Goal: Information Seeking & Learning: Learn about a topic

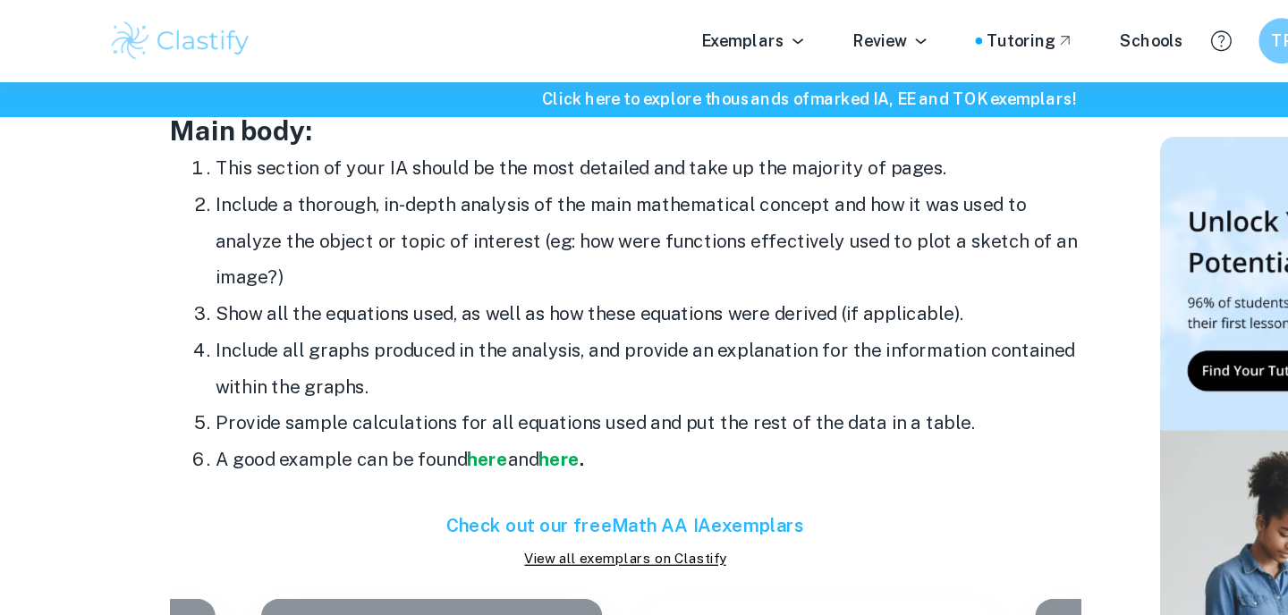
scroll to position [1504, 0]
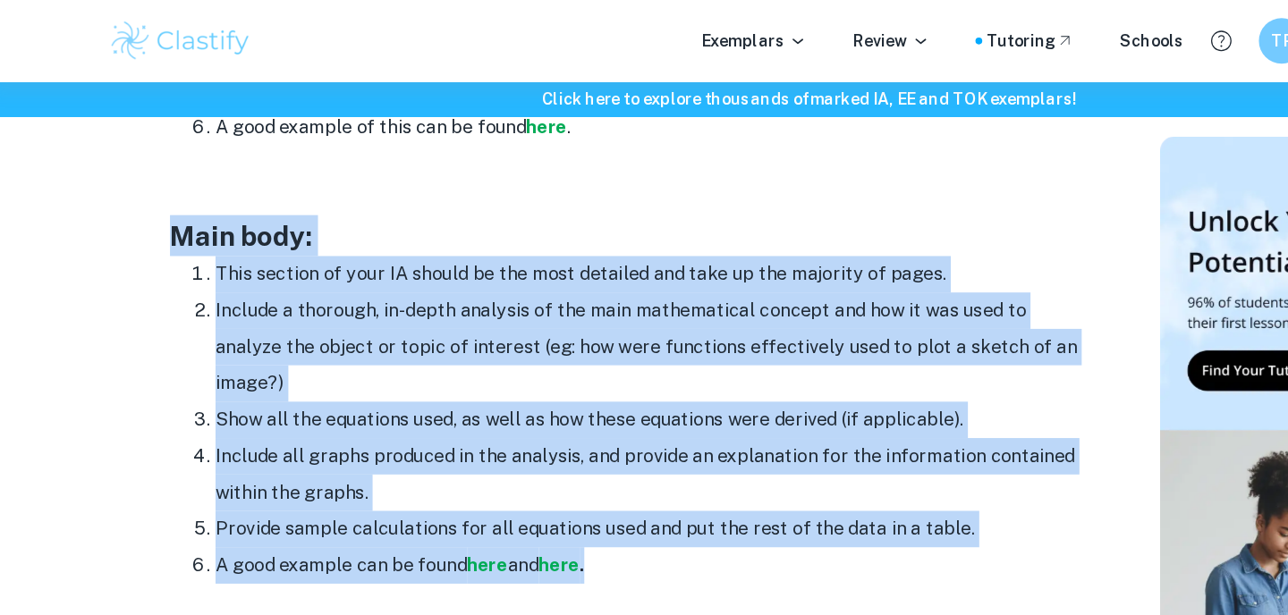
drag, startPoint x: 135, startPoint y: 169, endPoint x: 479, endPoint y: 440, distance: 437.5
click at [479, 440] on div "Math IA Format and Structure By Roxanne • January 12, 2024 Get feedback on your…" at bounding box center [499, 161] width 798 height 3011
copy div "Main body: This section of your IA should be the most detailed and take up the …"
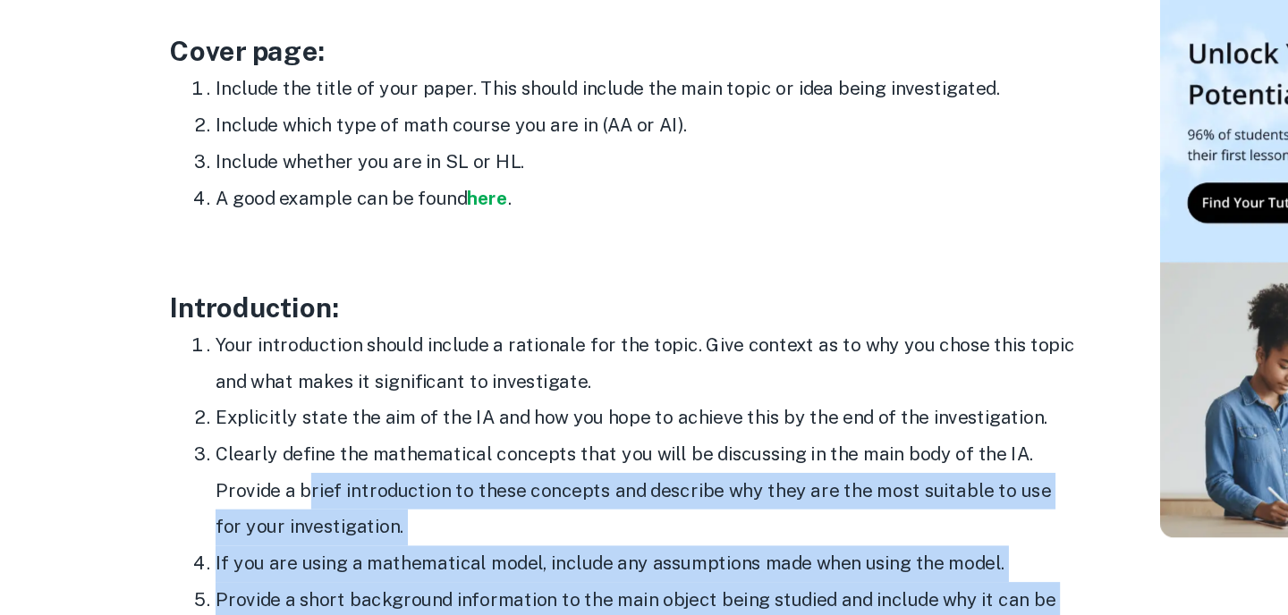
scroll to position [932, 0]
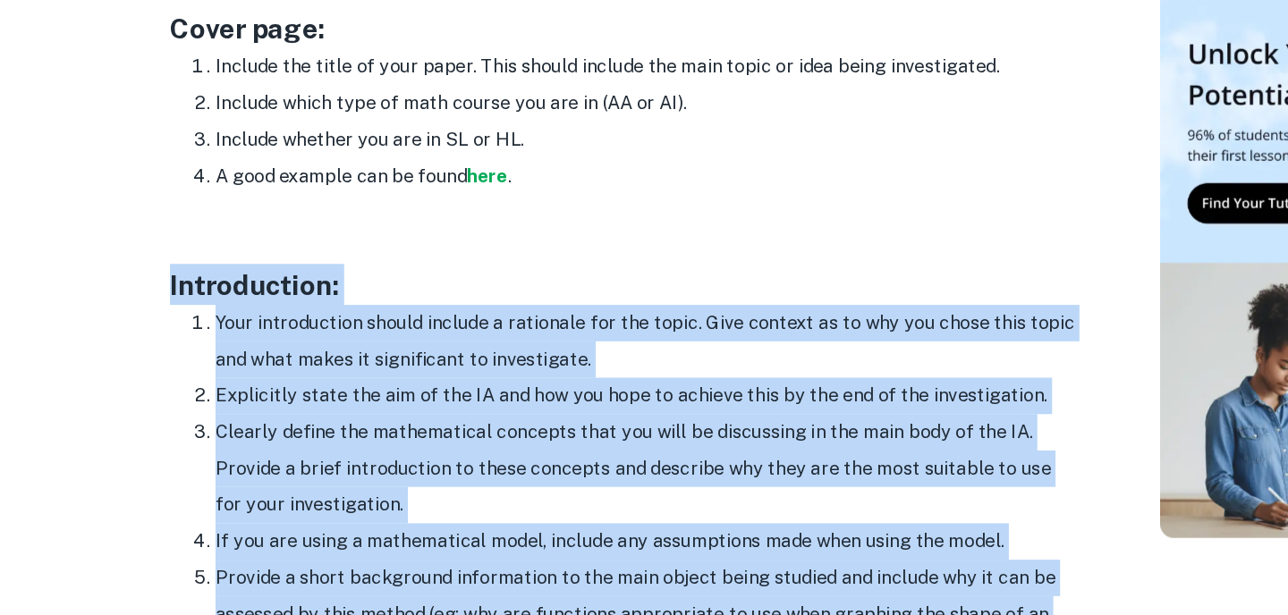
drag, startPoint x: 470, startPoint y: 275, endPoint x: 258, endPoint y: 336, distance: 220.8
copy div "Introduction: Your introduction should include a rationale for the topic. Give …"
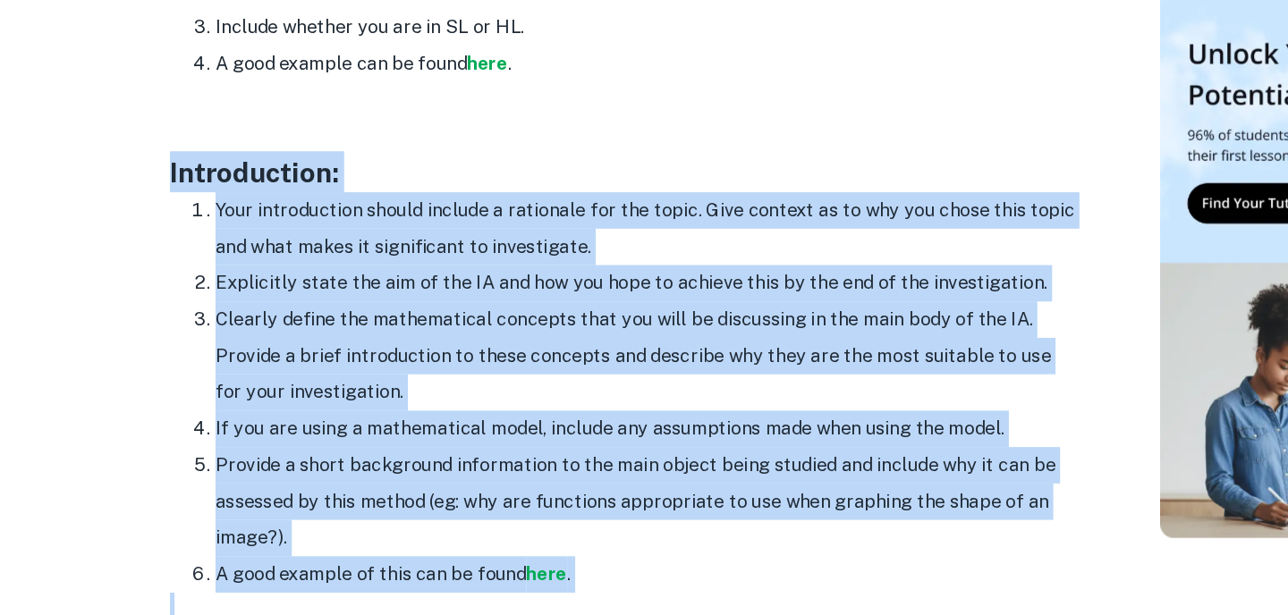
scroll to position [1030, 0]
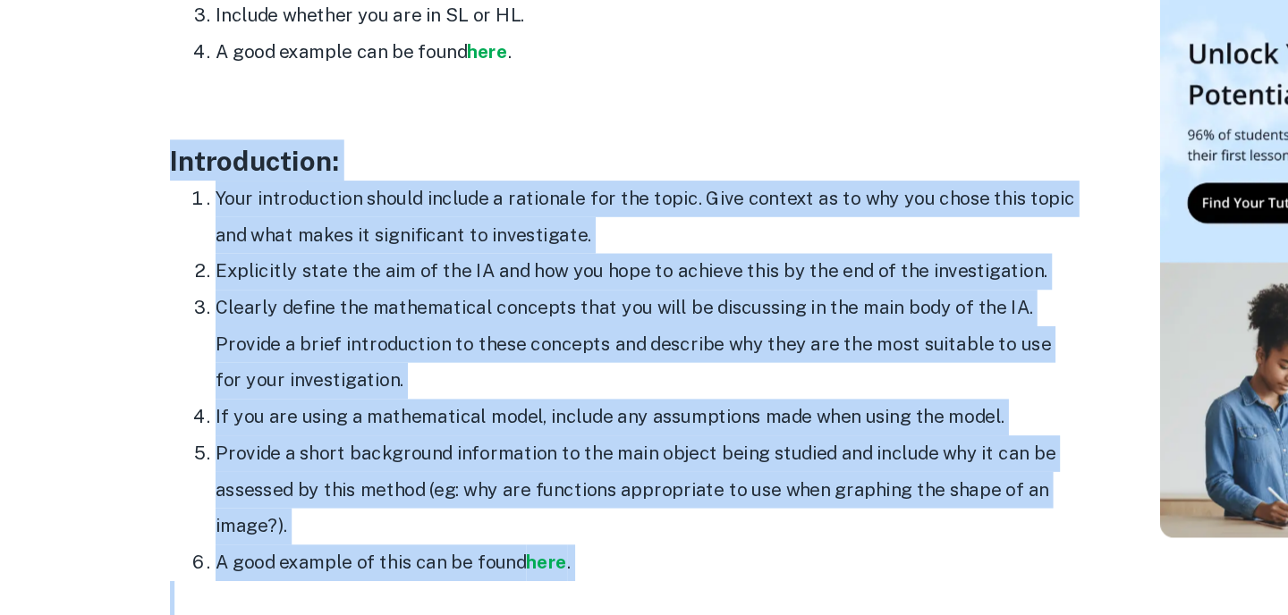
click at [378, 462] on li "If you are using a mathematical model, include any assumptions made when using …" at bounding box center [517, 459] width 680 height 29
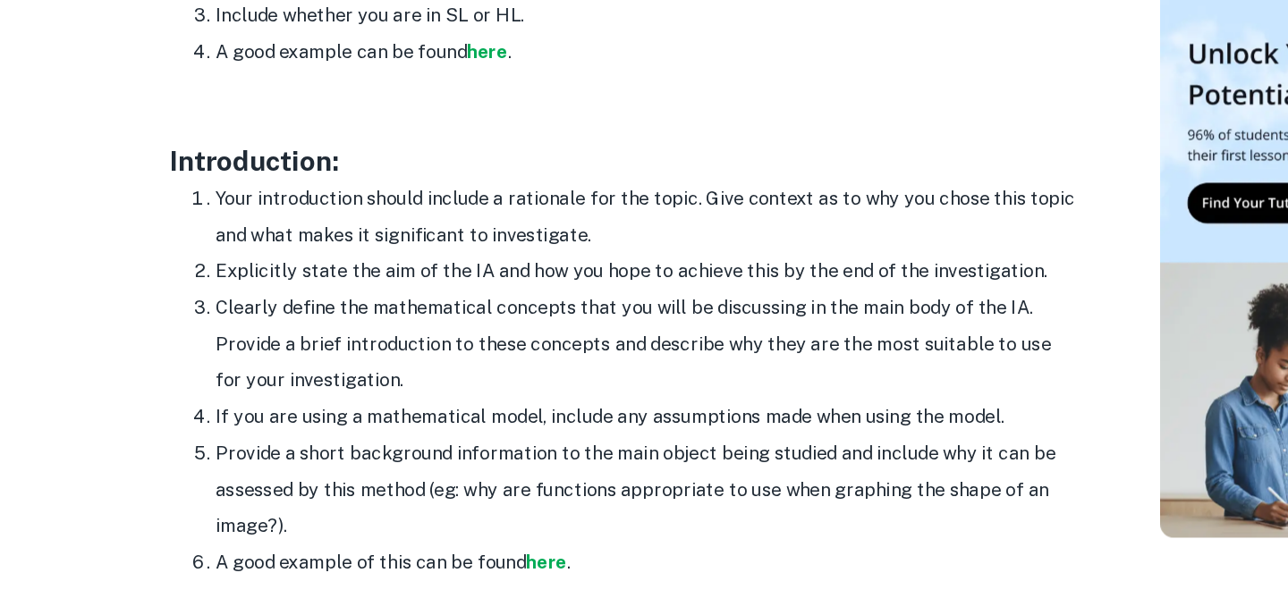
click at [378, 462] on li "If you are using a mathematical model, include any assumptions made when using …" at bounding box center [517, 459] width 680 height 29
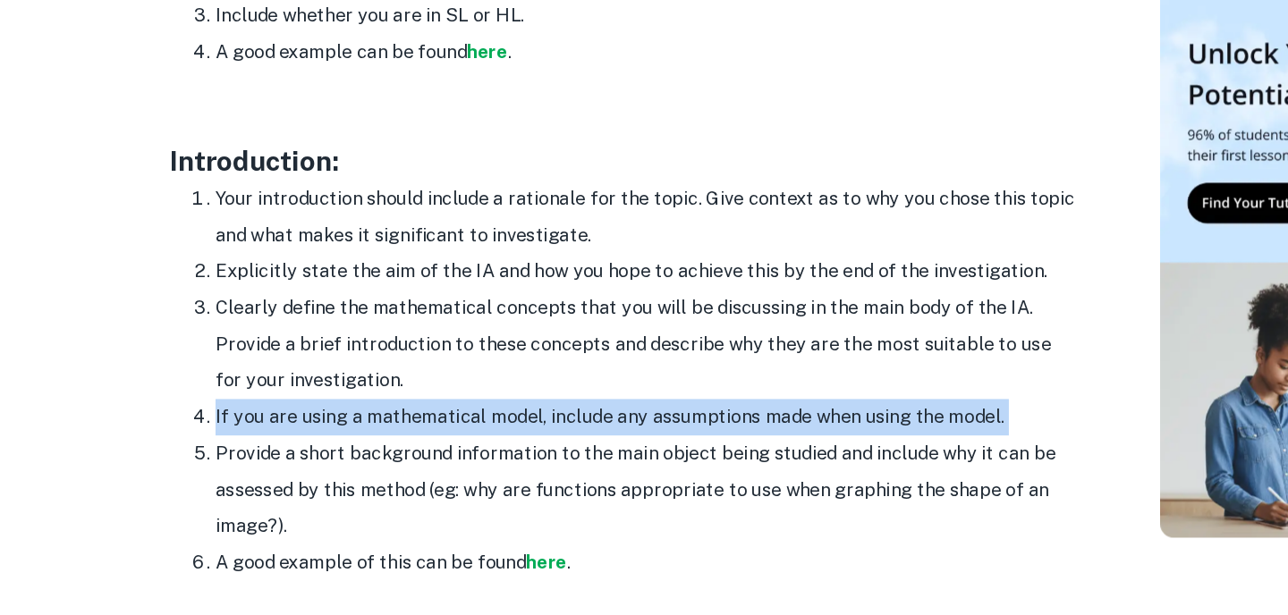
drag, startPoint x: 146, startPoint y: 263, endPoint x: 480, endPoint y: 560, distance: 447.3
copy div "ntroduction: Your introduction should include a rationale for the topic. Give c…"
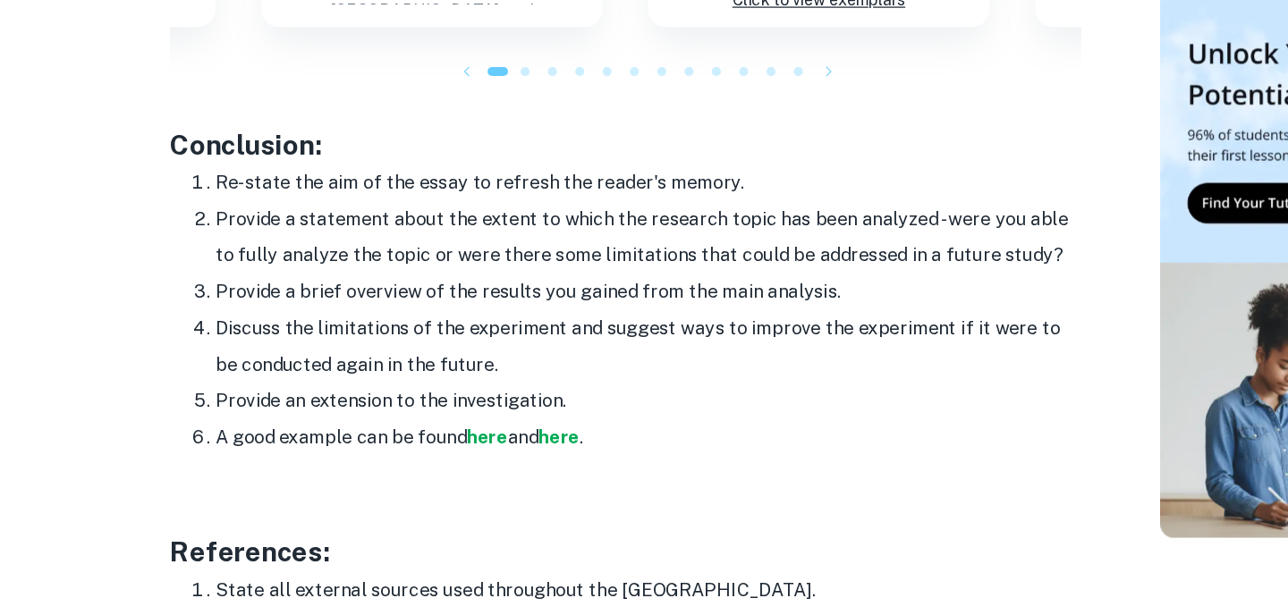
scroll to position [2083, 0]
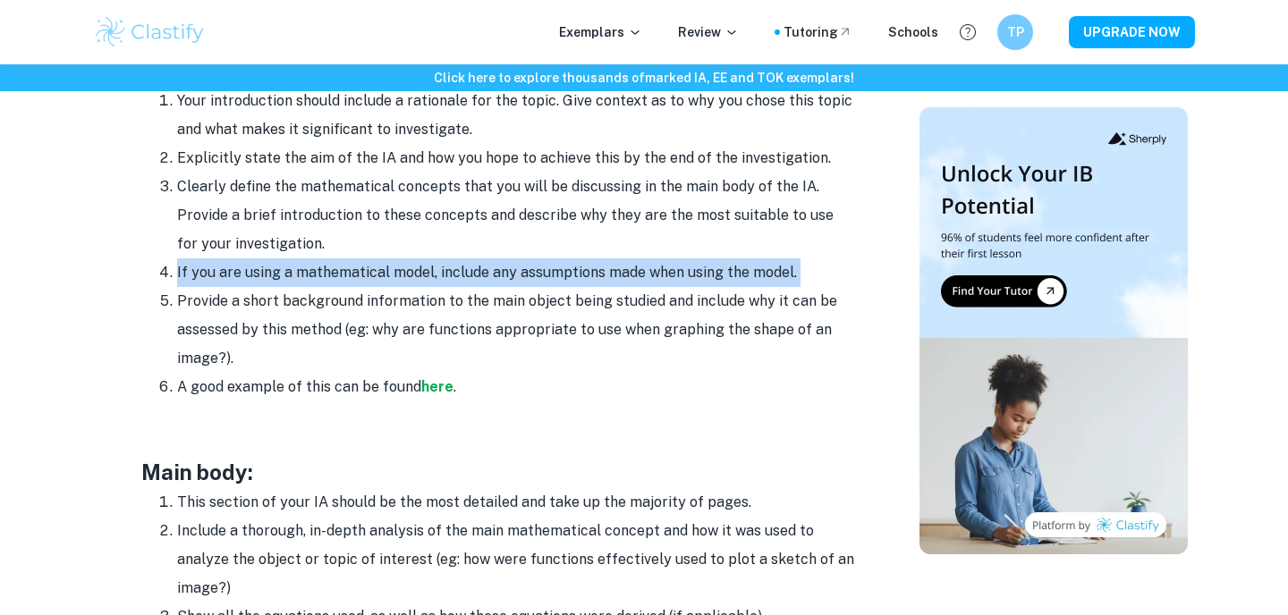
copy div "ntroduction: Your introduction should include a rationale for the topic. Give c…"
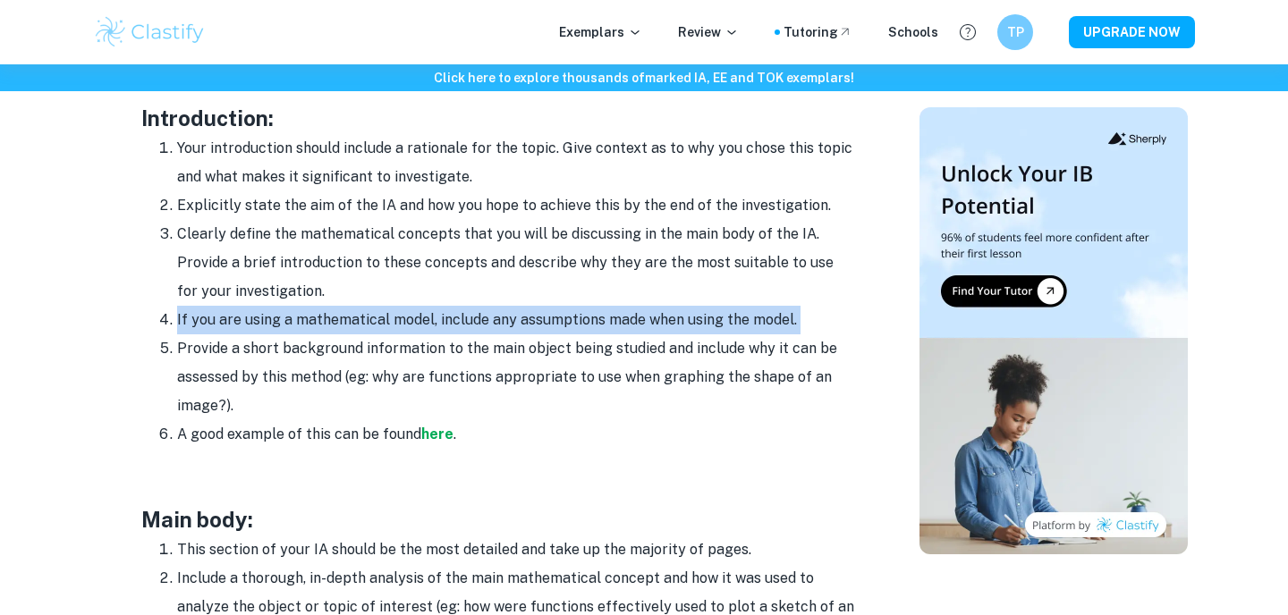
scroll to position [1165, 0]
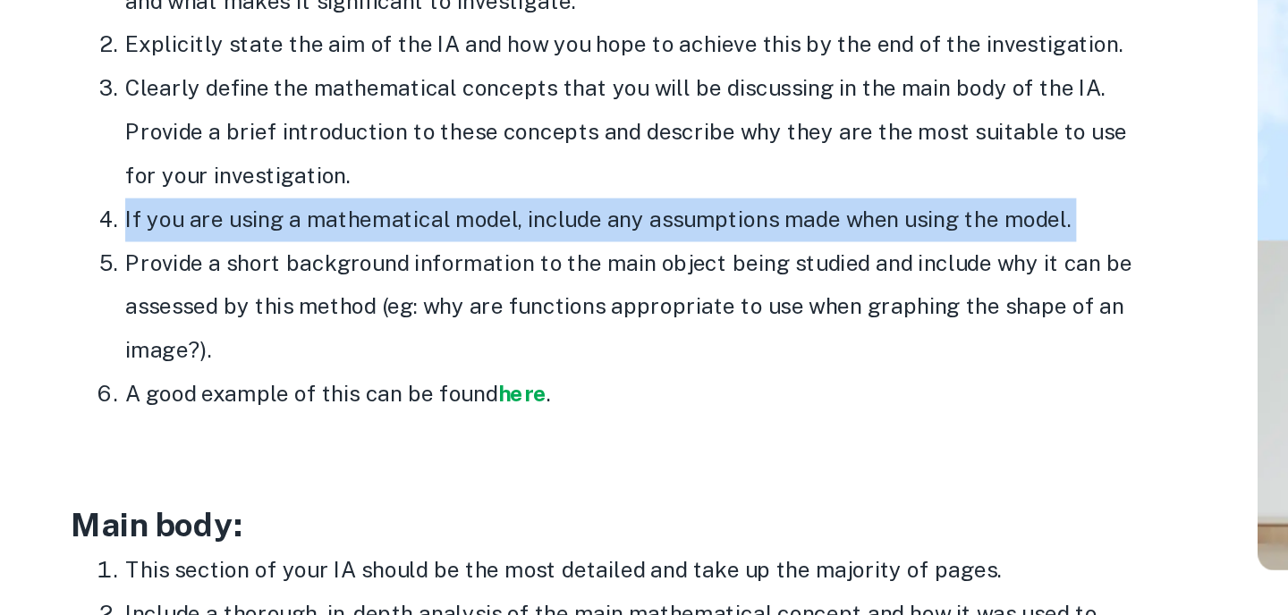
copy div "ntroduction: Your introduction should include a rationale for the topic. Give c…"
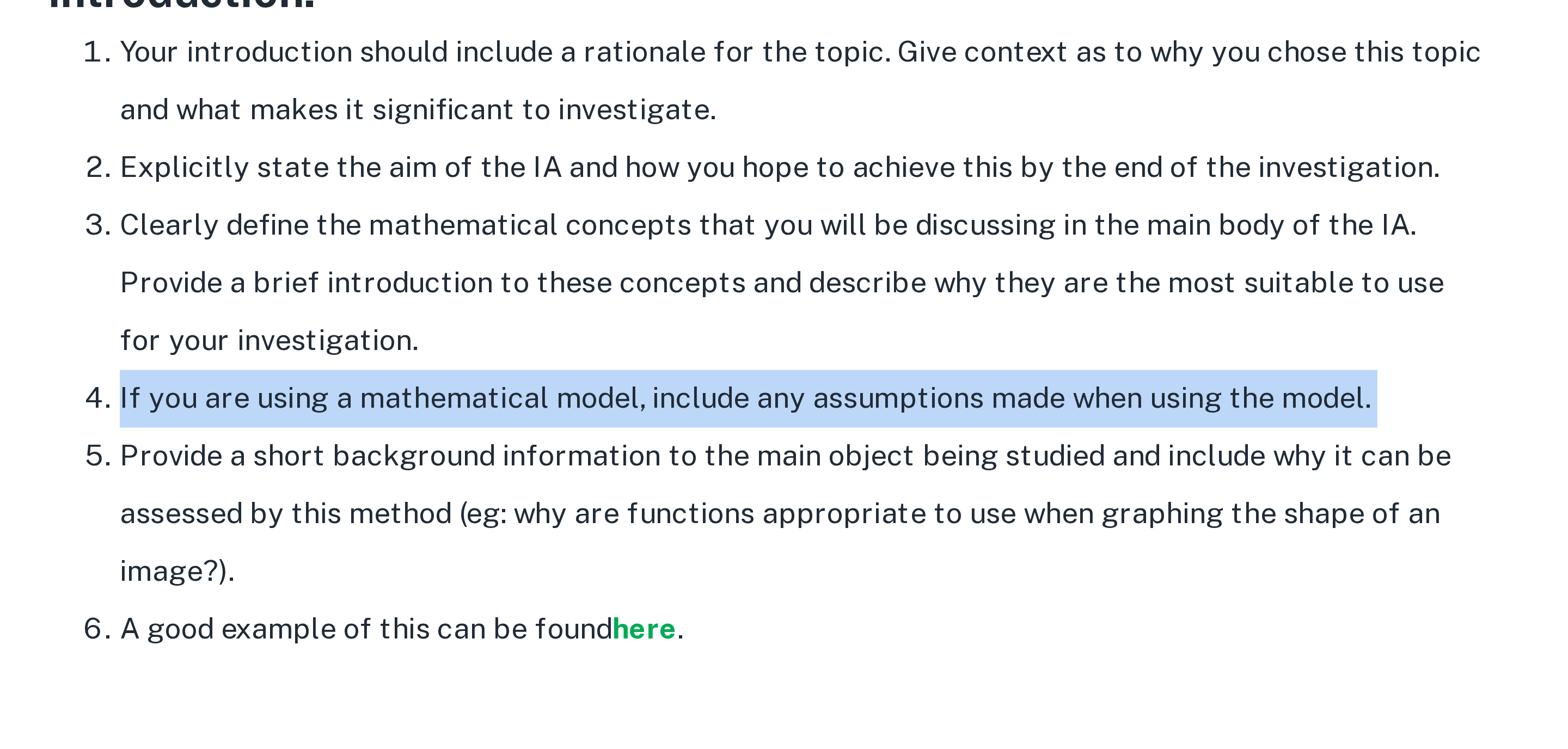
scroll to position [709, 0]
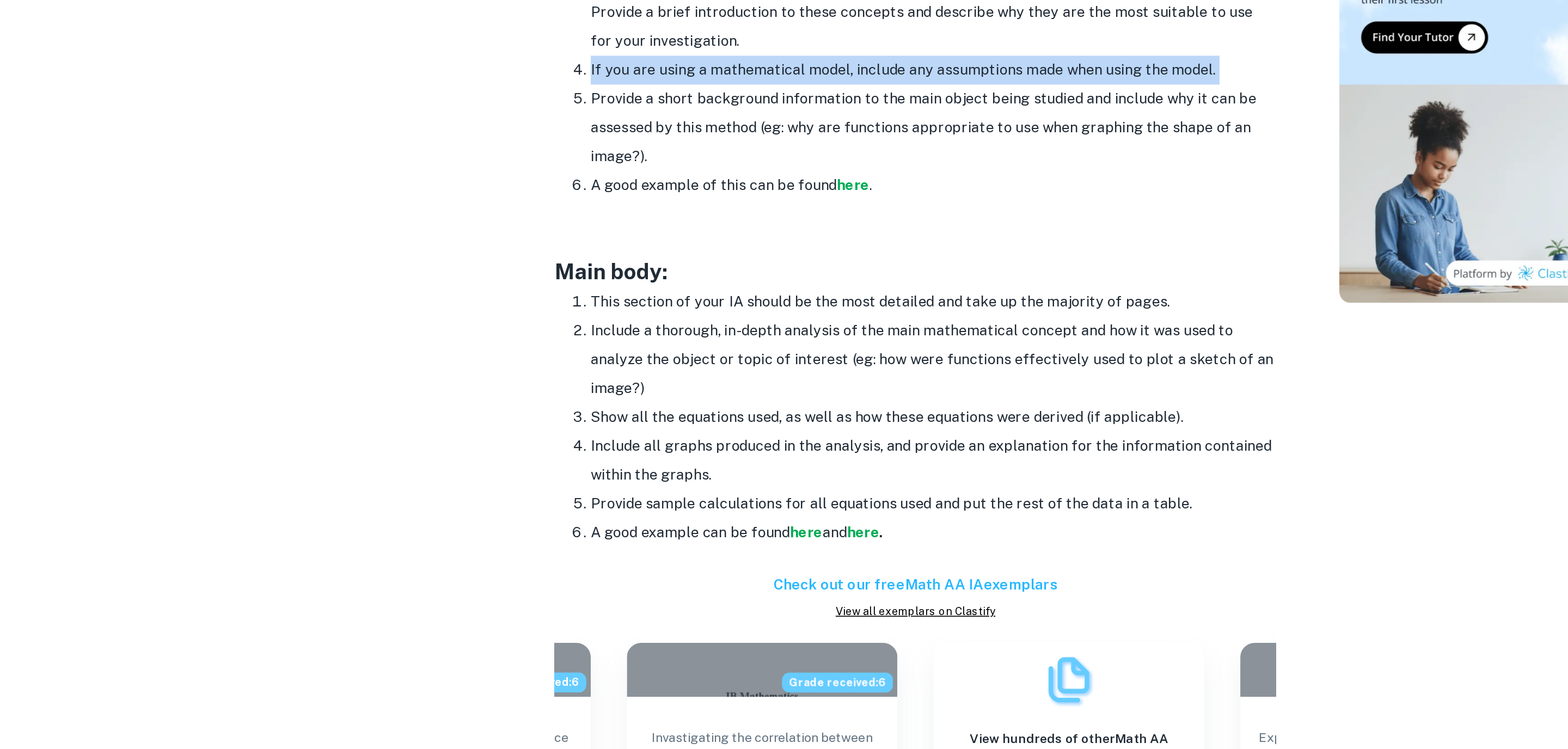
copy div "ntroduction: Your introduction should include a rationale for the topic. Give c…"
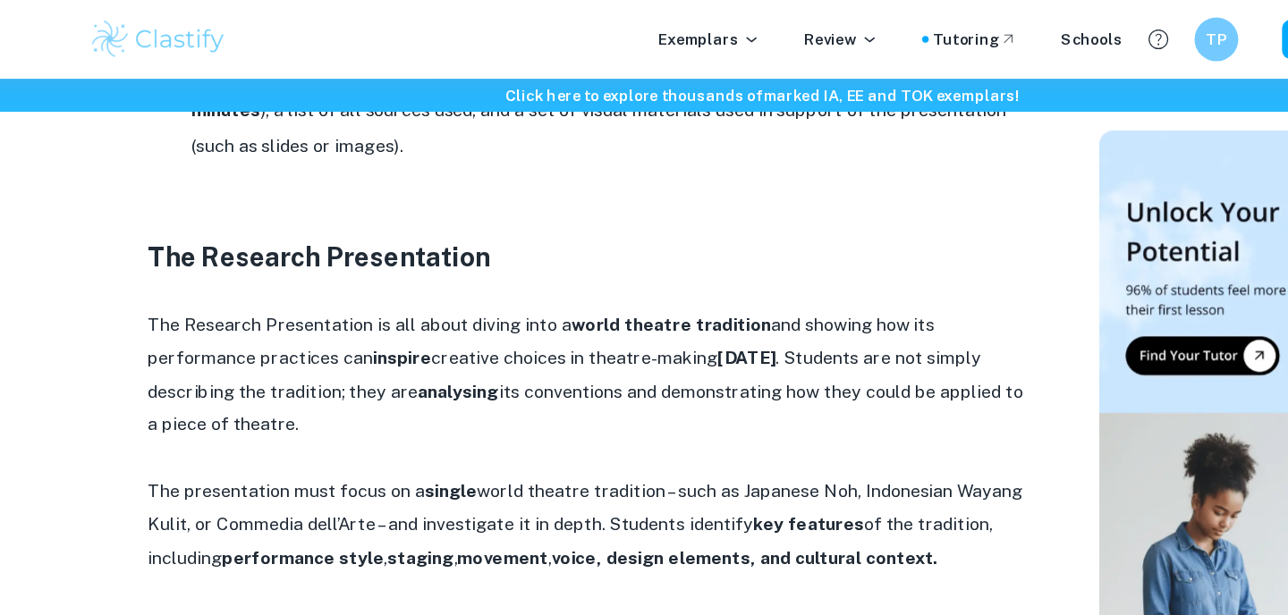
scroll to position [649, 0]
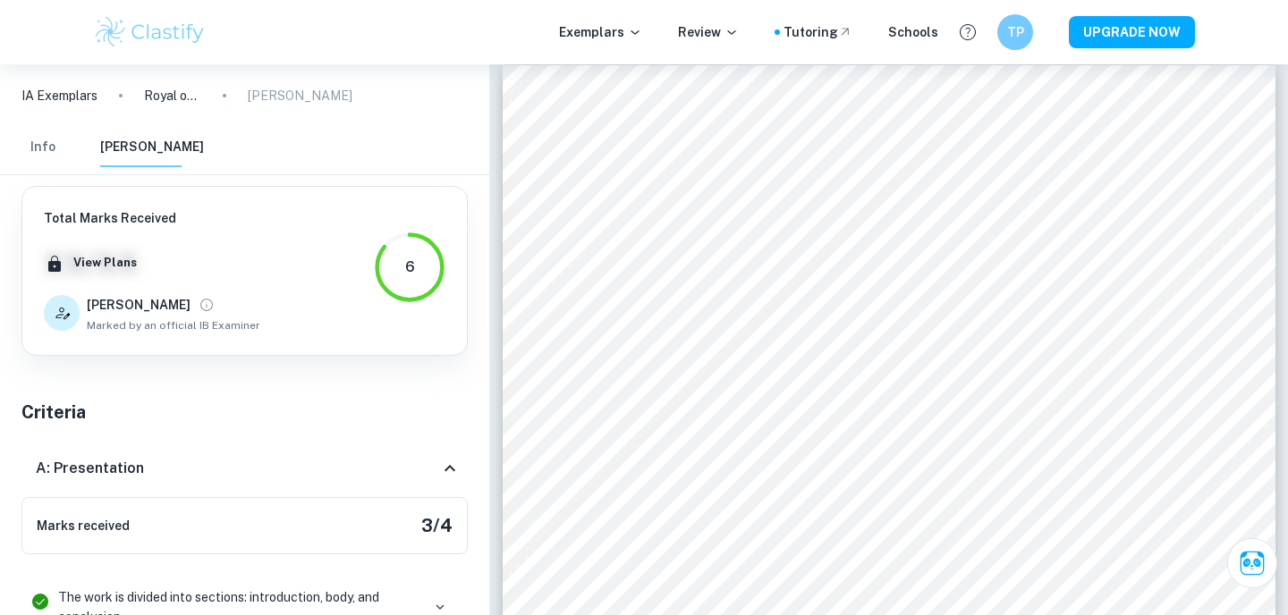
scroll to position [699, 0]
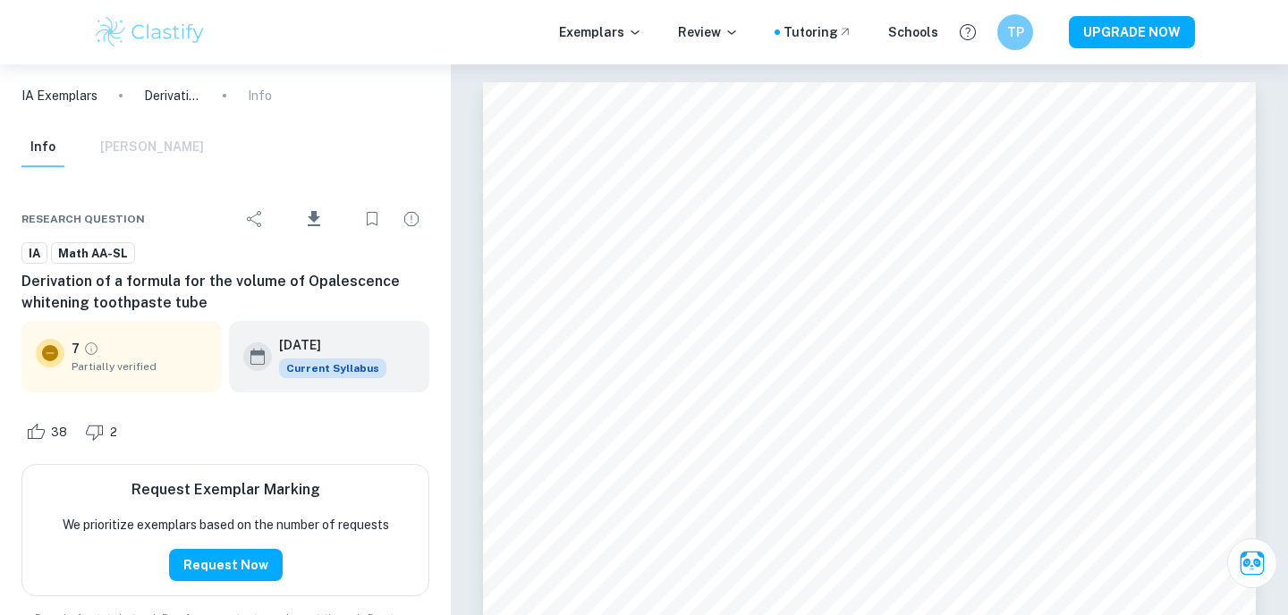
scroll to position [2694, 0]
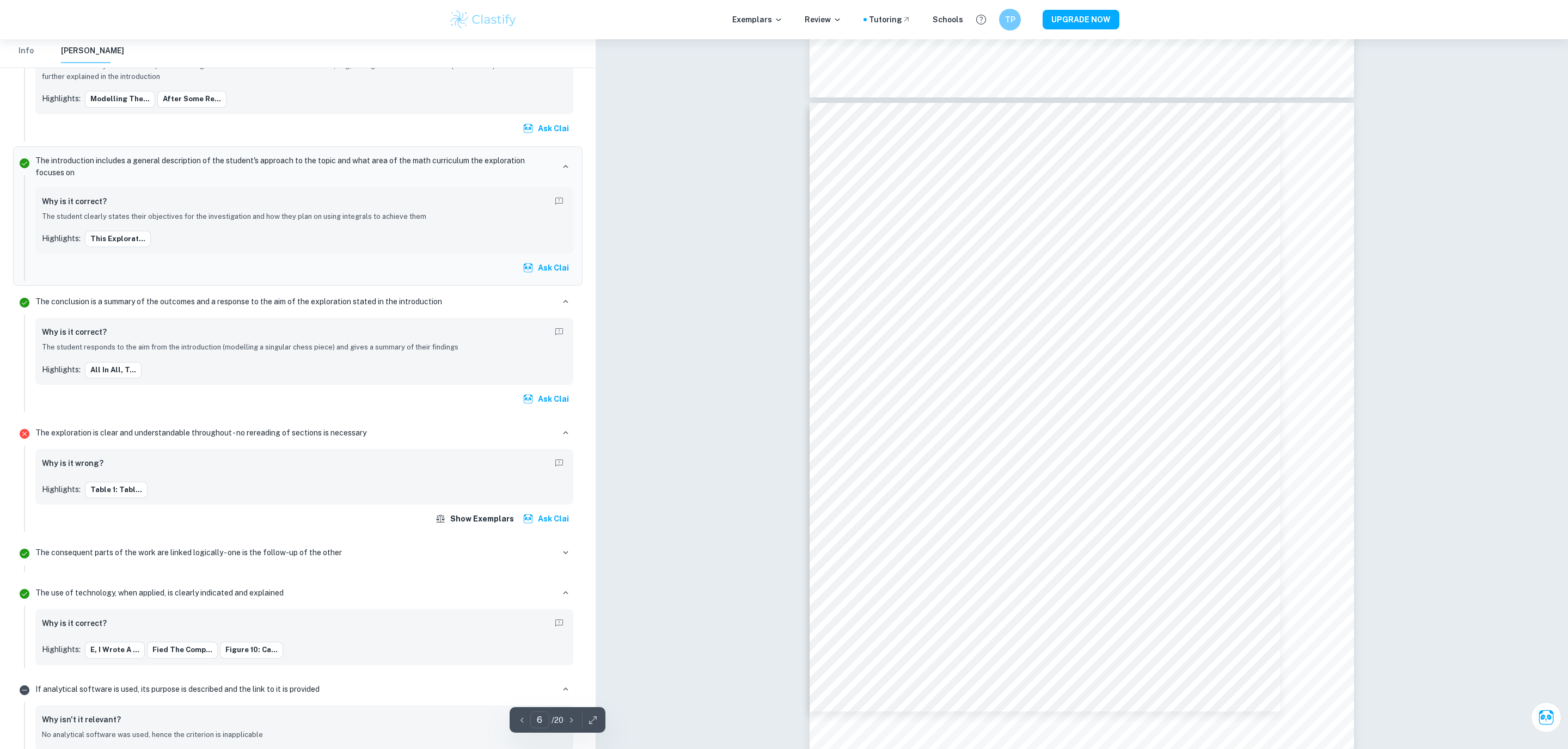
scroll to position [3650, 0]
